Goal: Information Seeking & Learning: Check status

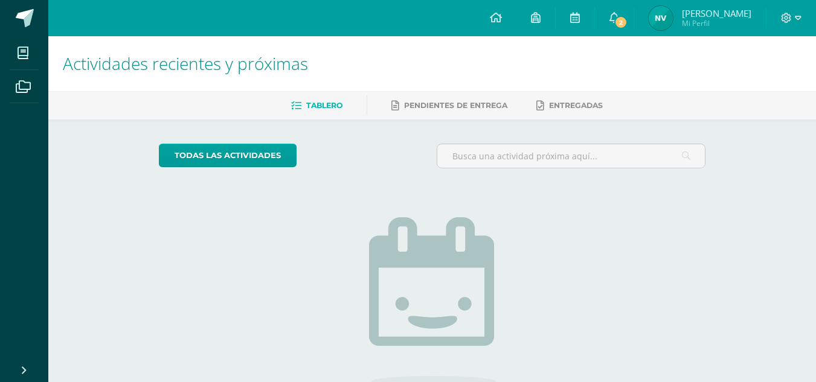
click at [673, 16] on img at bounding box center [661, 18] width 24 height 24
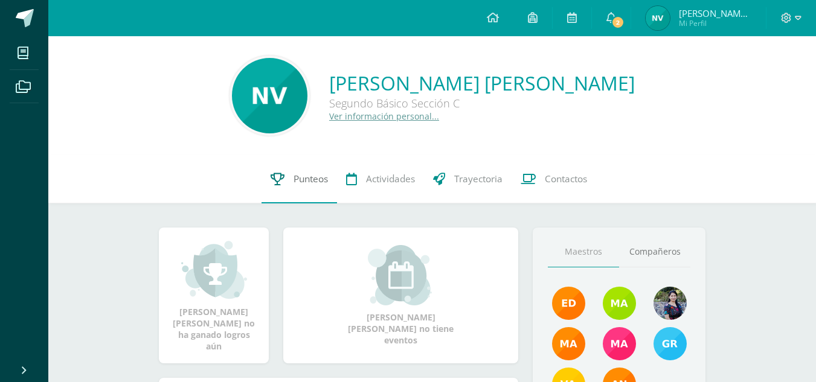
click at [319, 182] on span "Punteos" at bounding box center [311, 179] width 34 height 13
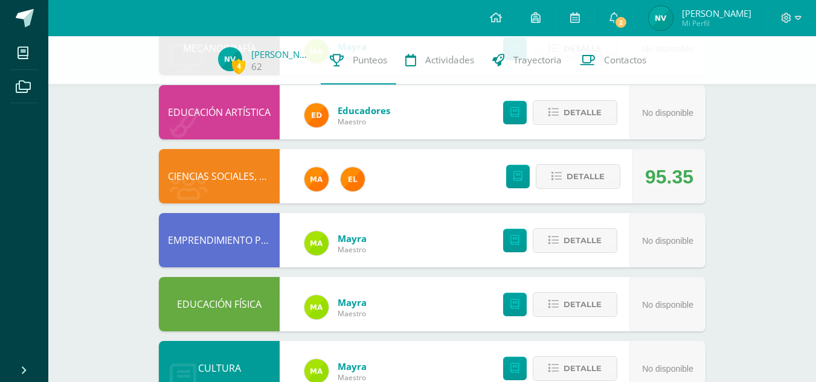
scroll to position [170, 0]
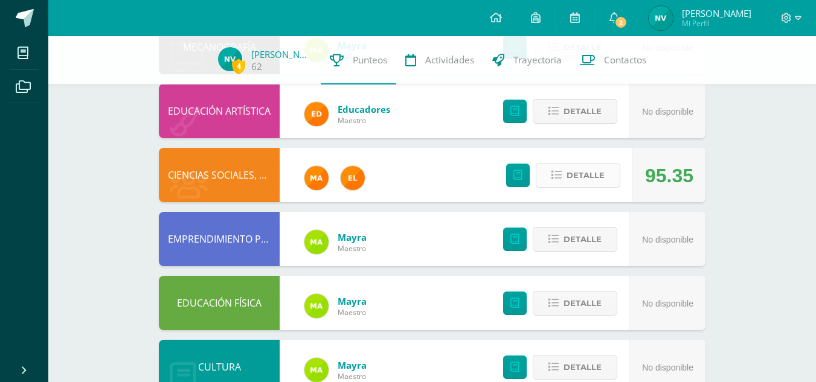
click at [566, 171] on button "Detalle" at bounding box center [578, 175] width 85 height 25
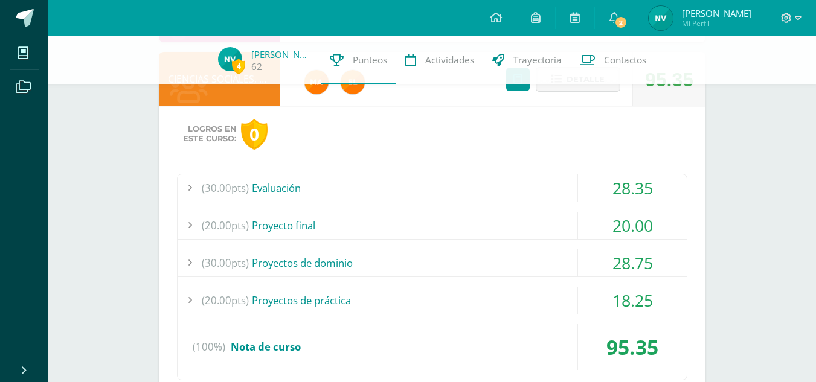
scroll to position [268, 0]
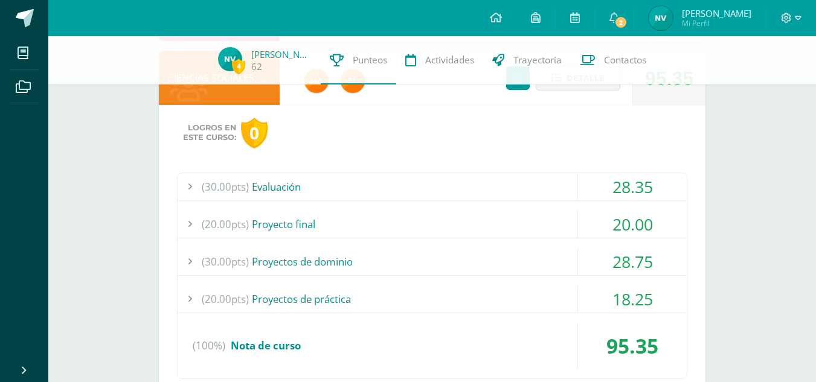
click at [494, 191] on div "(30.00pts) Evaluación" at bounding box center [432, 186] width 509 height 27
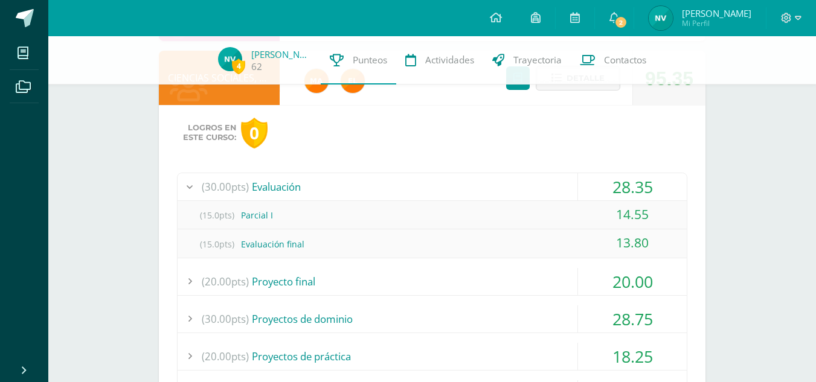
click at [494, 191] on div "(30.00pts) Evaluación" at bounding box center [432, 186] width 509 height 27
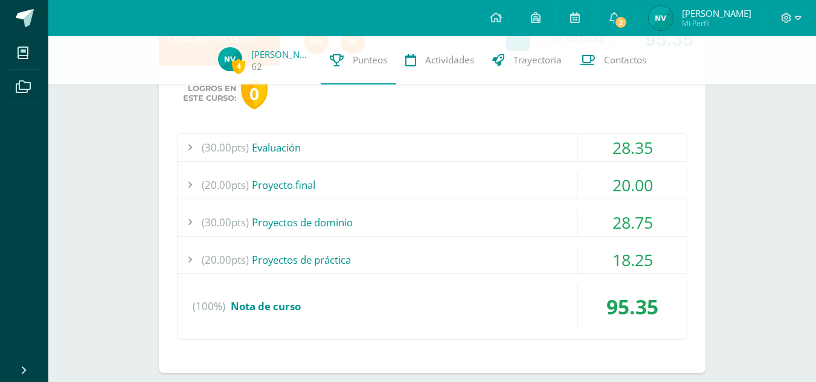
scroll to position [309, 0]
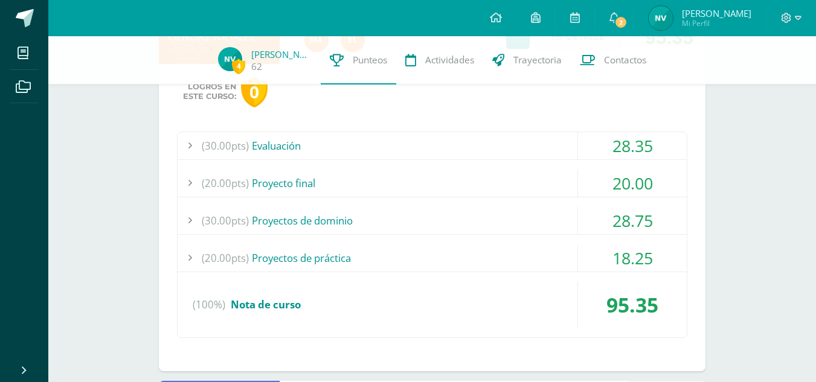
click at [461, 225] on div "(30.00pts) Proyectos de dominio" at bounding box center [432, 220] width 509 height 27
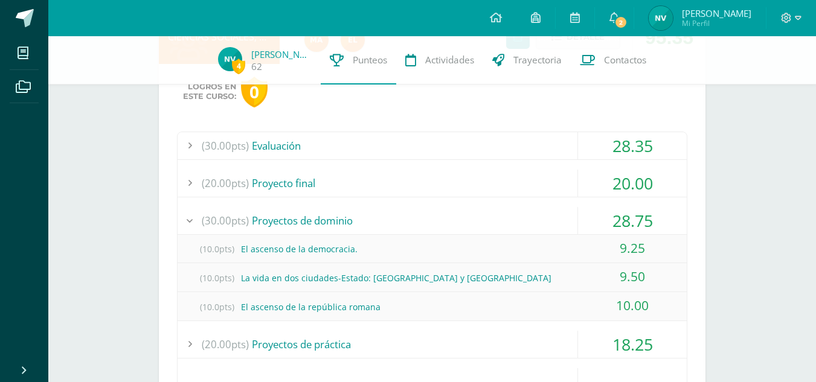
click at [461, 225] on div "(30.00pts) Proyectos de dominio" at bounding box center [432, 220] width 509 height 27
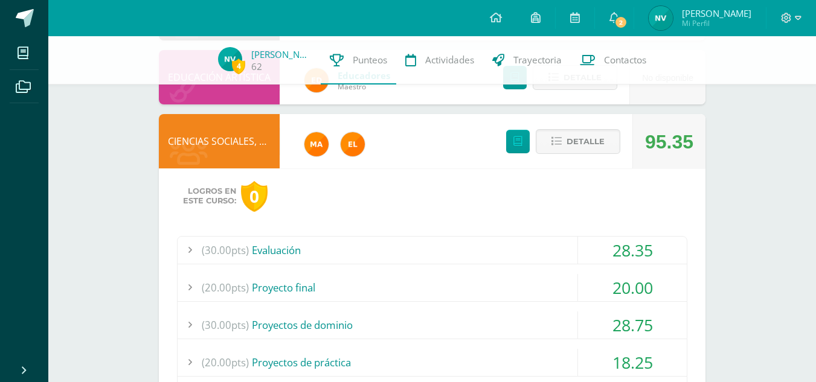
scroll to position [204, 0]
click at [592, 147] on span "Detalle" at bounding box center [585, 142] width 38 height 22
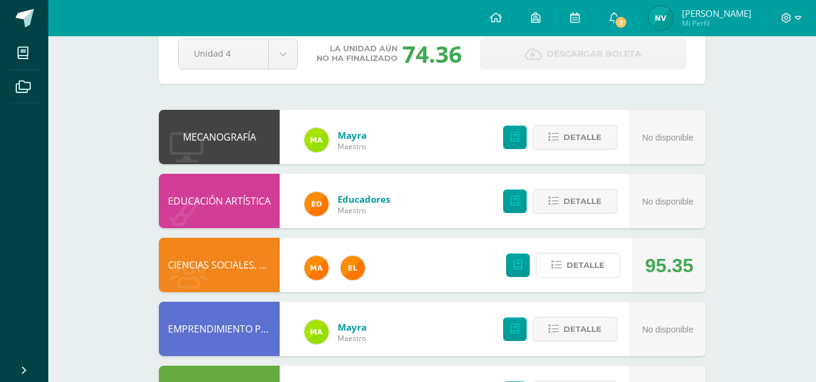
scroll to position [0, 0]
